Goal: Check status: Check status

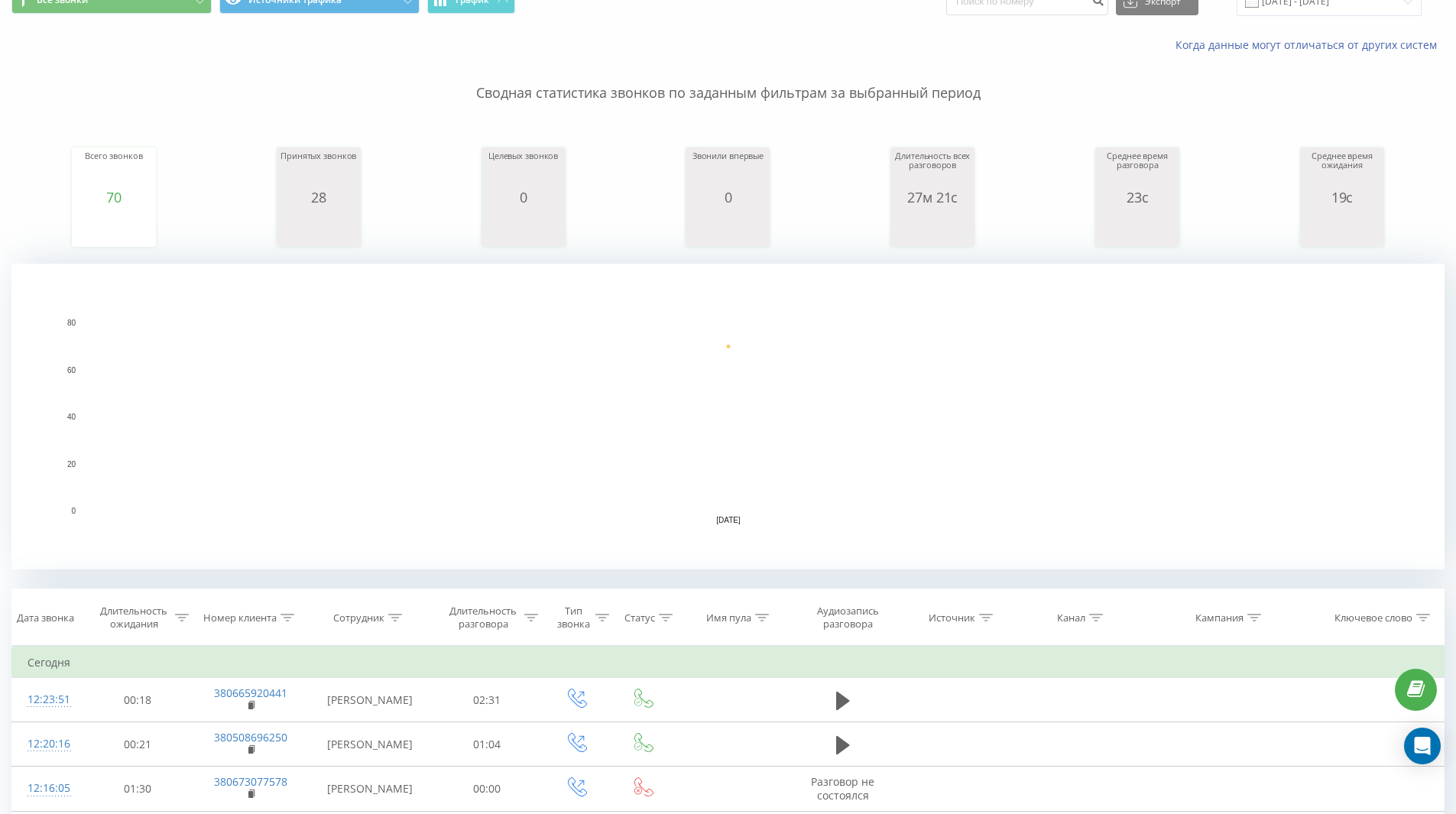
scroll to position [153, 0]
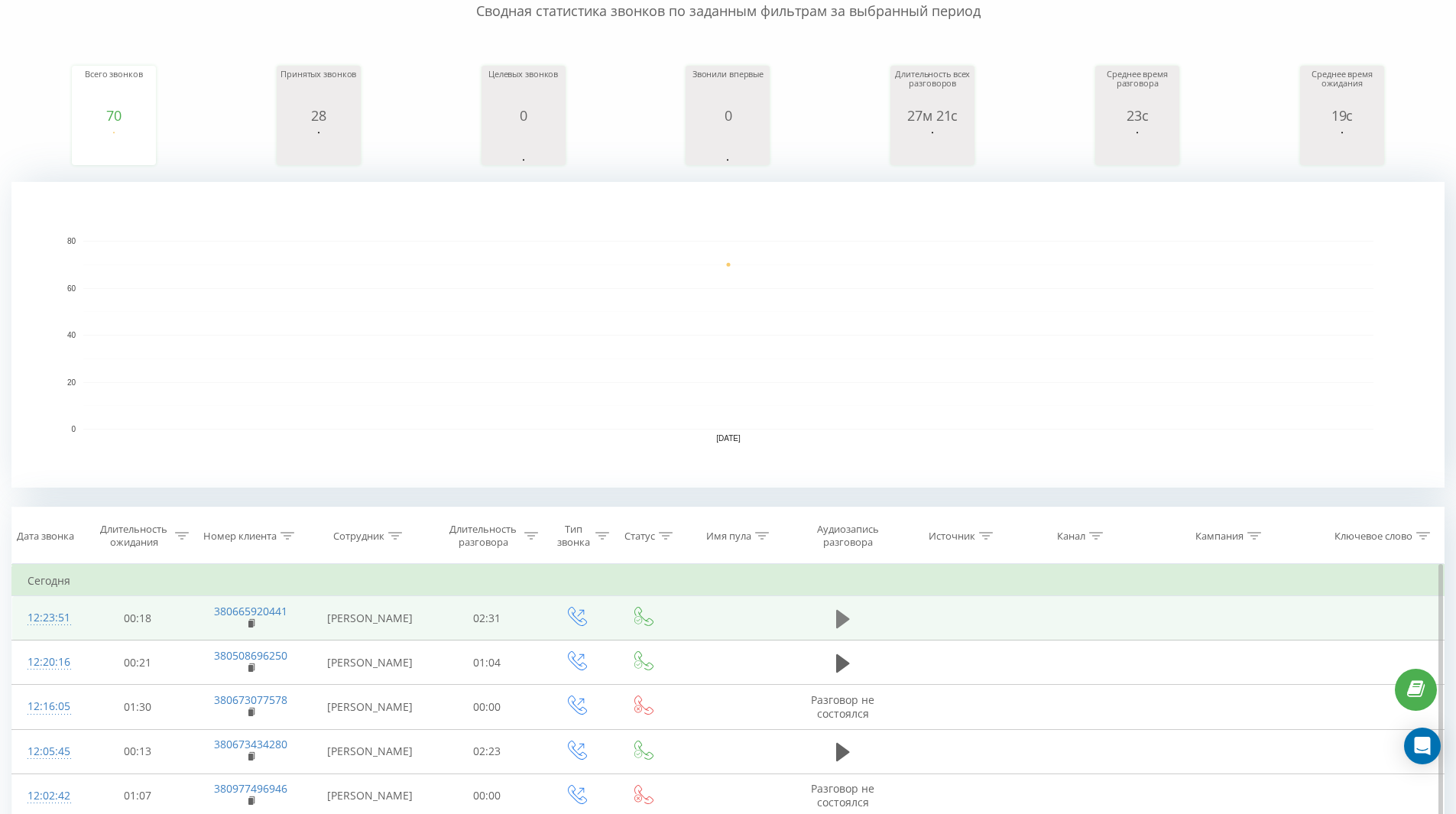
click at [839, 620] on icon at bounding box center [843, 619] width 14 height 19
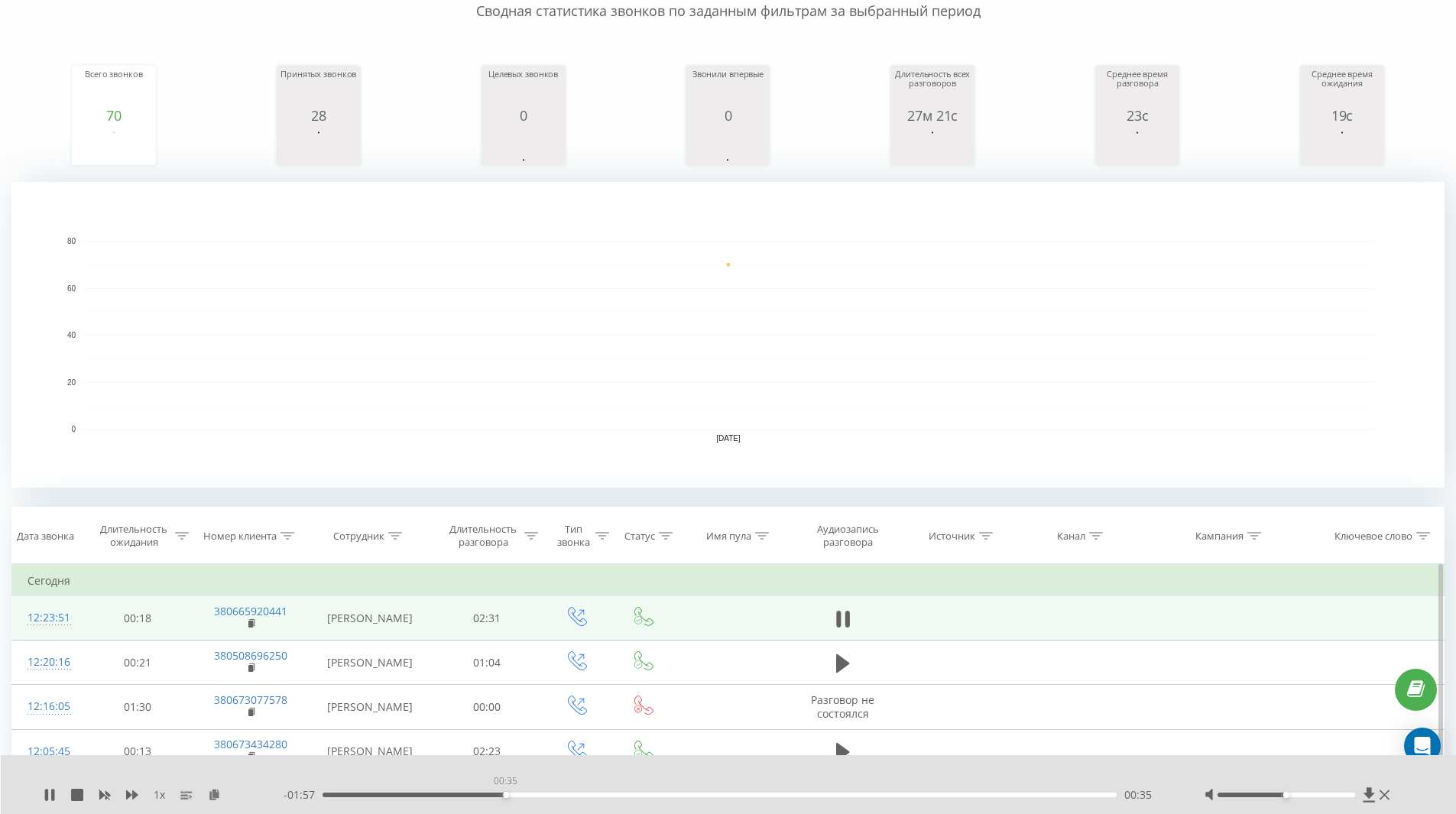
drag, startPoint x: 503, startPoint y: 795, endPoint x: 561, endPoint y: 806, distance: 59.0
click at [561, 806] on div "1 x - 01:57 00:35 00:35" at bounding box center [729, 785] width 1456 height 59
drag, startPoint x: 583, startPoint y: 796, endPoint x: 627, endPoint y: 794, distance: 44.0
click at [632, 797] on div "00:53" at bounding box center [720, 795] width 795 height 5
drag, startPoint x: 615, startPoint y: 796, endPoint x: 386, endPoint y: 790, distance: 229.1
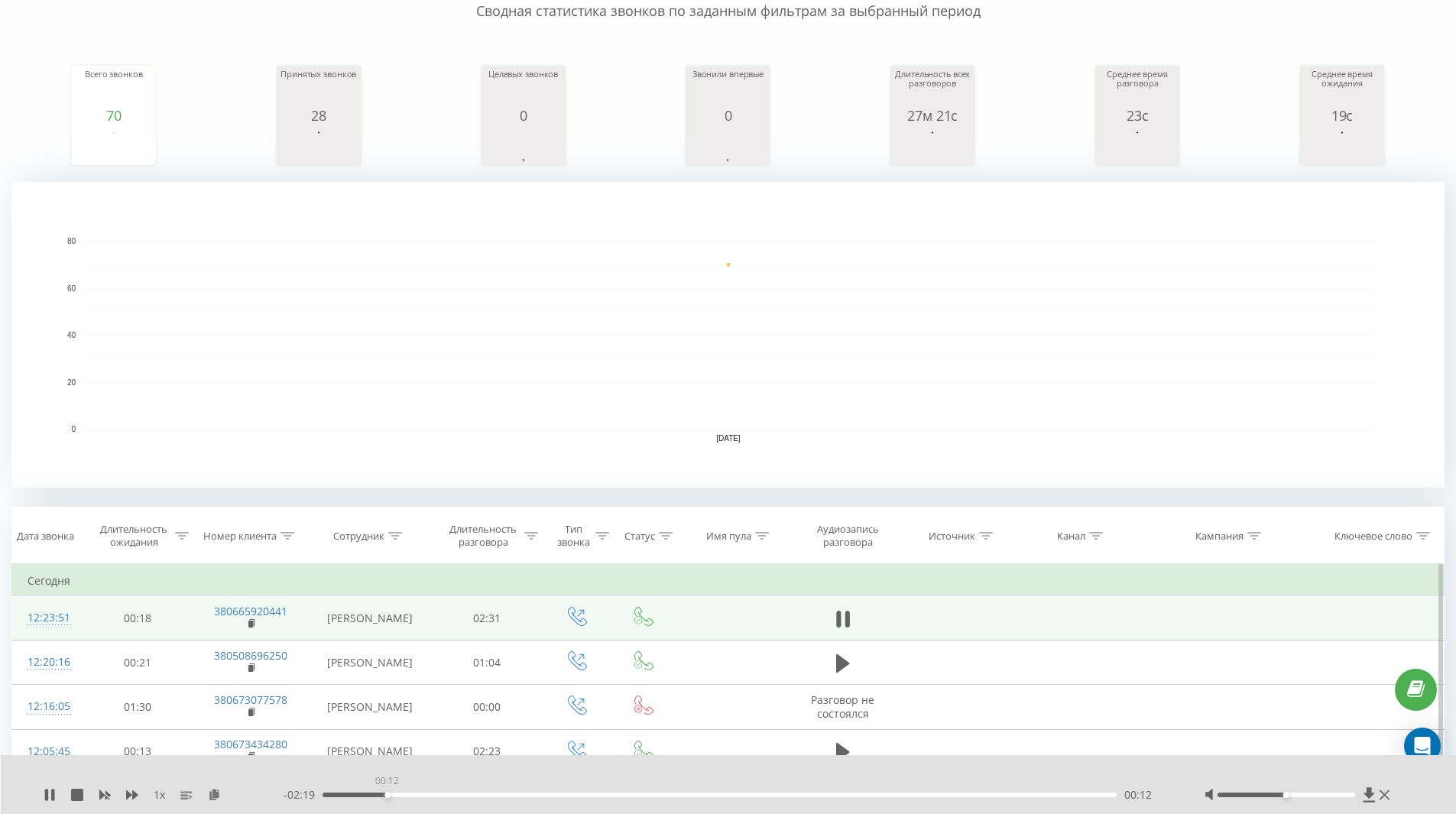
click at [386, 793] on div "00:12" at bounding box center [720, 795] width 795 height 5
click at [416, 797] on div "00:18" at bounding box center [720, 795] width 795 height 5
click at [844, 617] on icon at bounding box center [843, 620] width 14 height 22
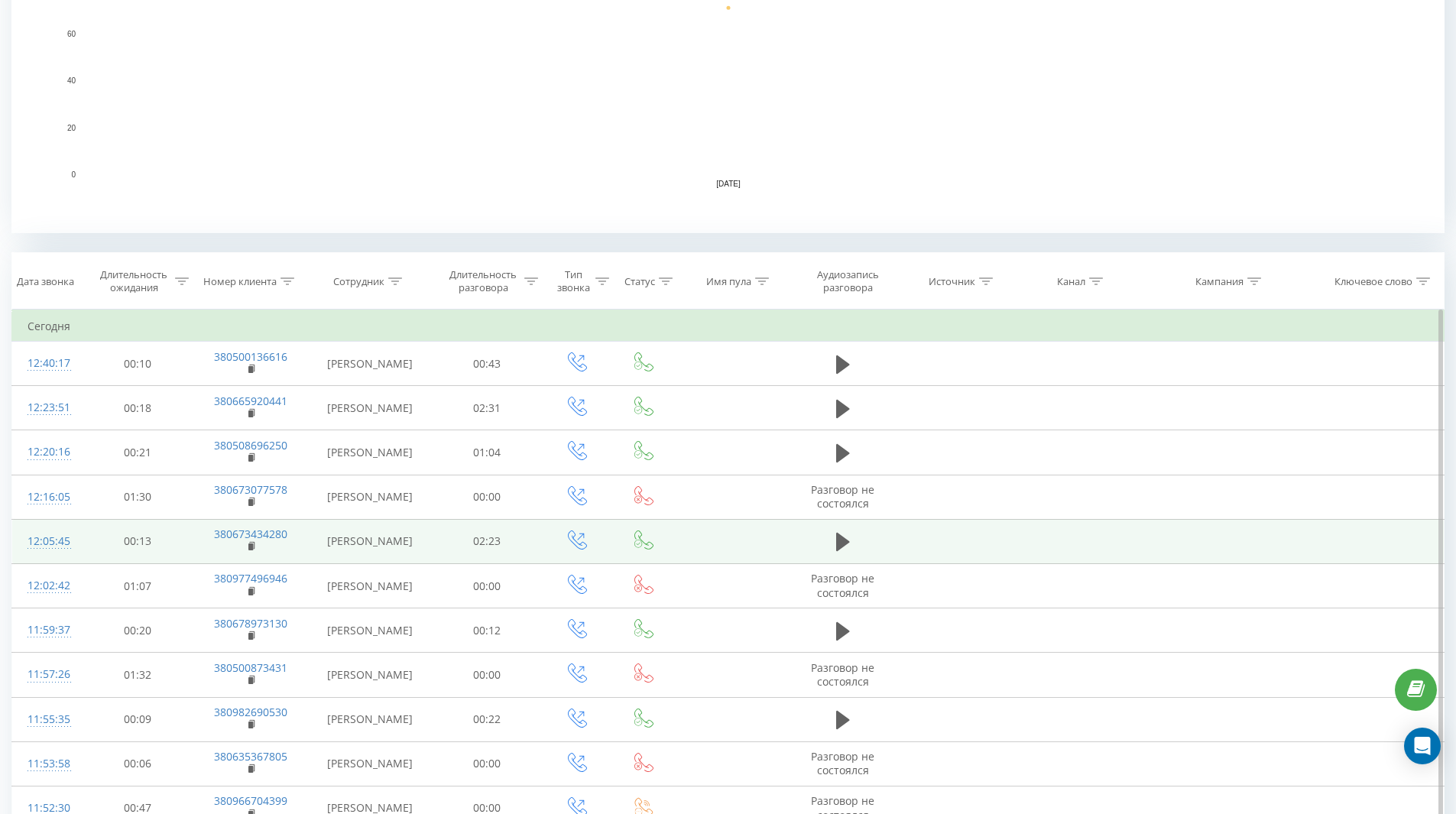
scroll to position [406, 0]
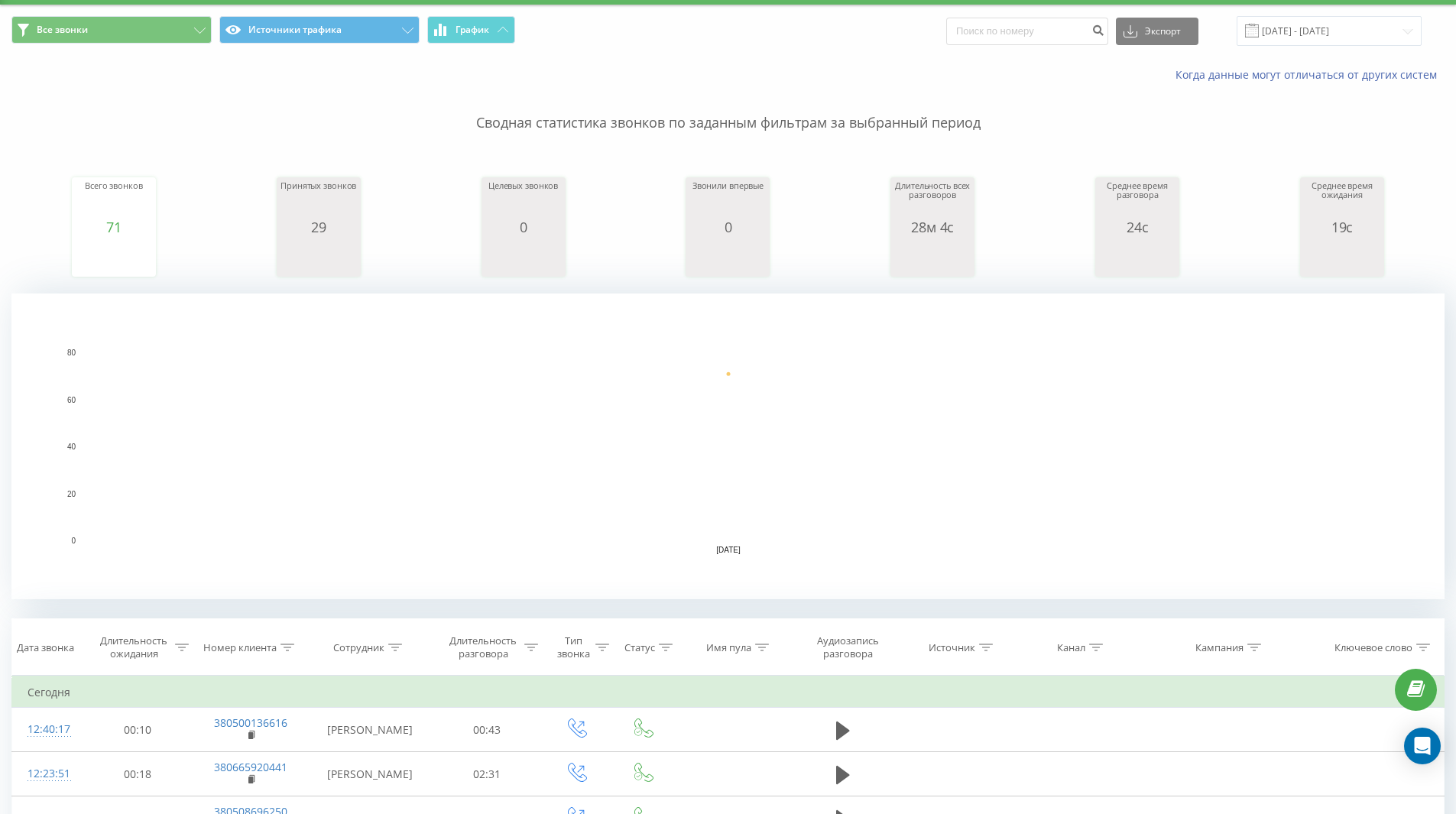
scroll to position [76, 0]
